Goal: Information Seeking & Learning: Learn about a topic

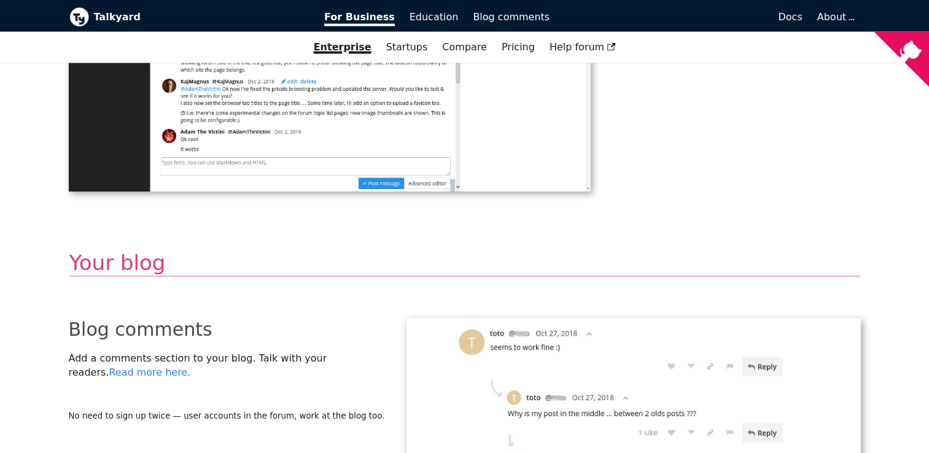
scroll to position [2641, 0]
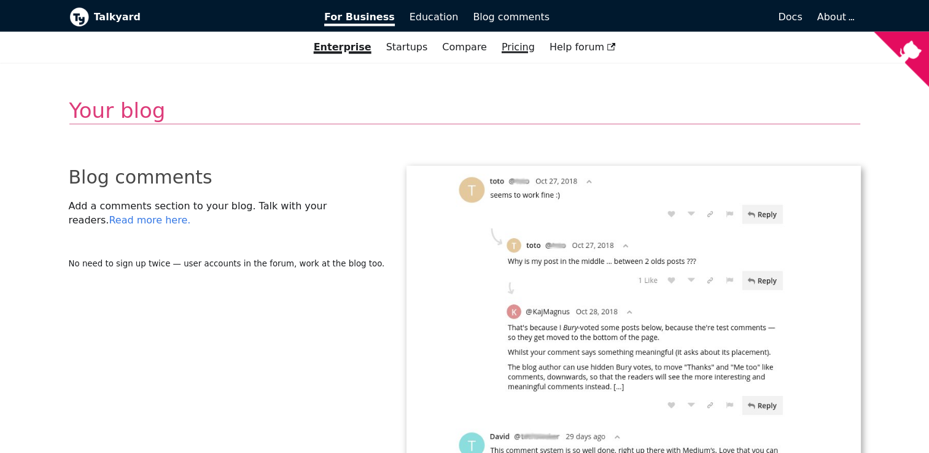
click at [512, 53] on link "Pricing" at bounding box center [518, 47] width 48 height 21
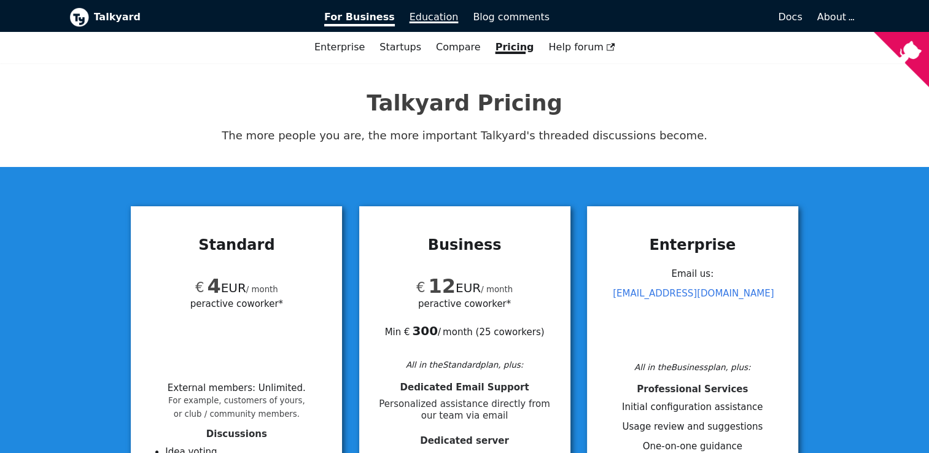
click at [420, 19] on span "Education" at bounding box center [434, 17] width 49 height 12
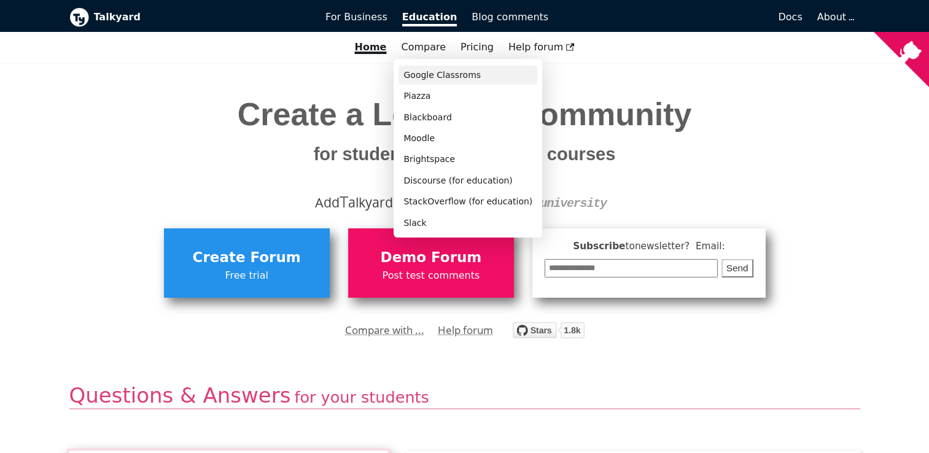
click at [427, 74] on link "Google Classroms" at bounding box center [468, 75] width 139 height 19
